Goal: Navigation & Orientation: Go to known website

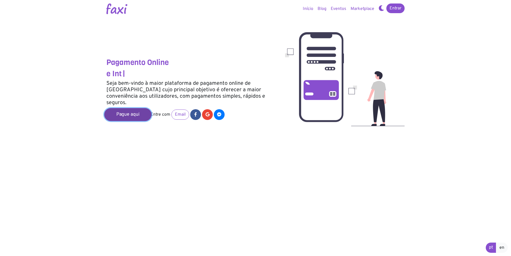
click at [134, 109] on link "Pague aqui" at bounding box center [127, 114] width 47 height 13
